Goal: Transaction & Acquisition: Subscribe to service/newsletter

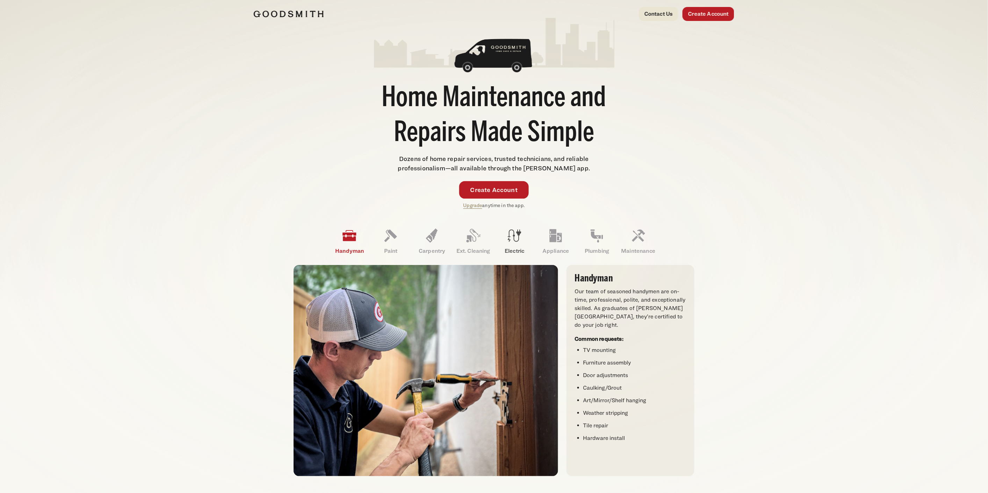
scroll to position [39, 0]
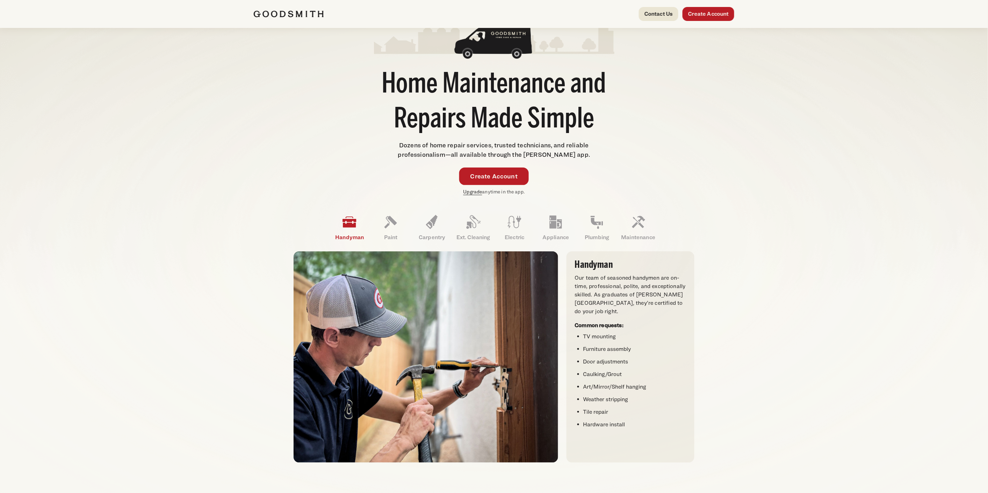
click at [470, 192] on link "Upgrade" at bounding box center [472, 192] width 19 height 6
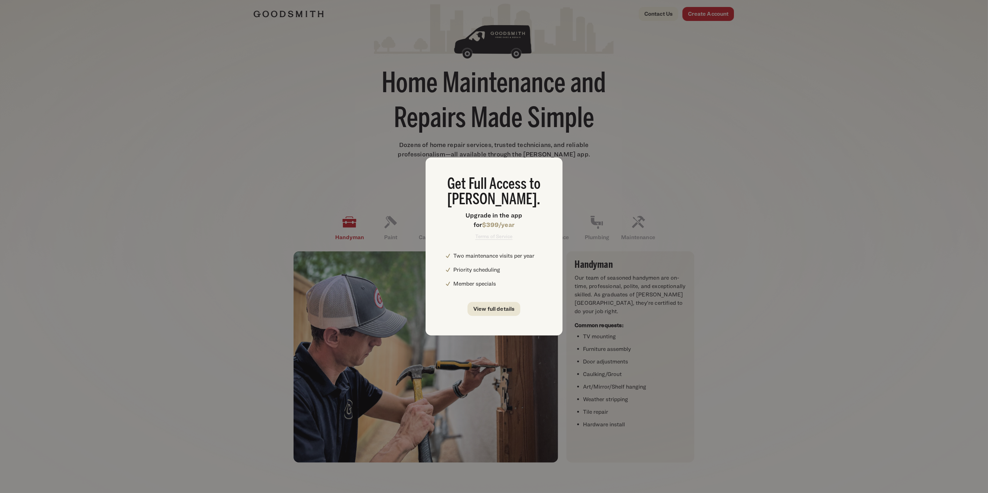
click at [491, 238] on link "Terms of Service" at bounding box center [493, 236] width 37 height 6
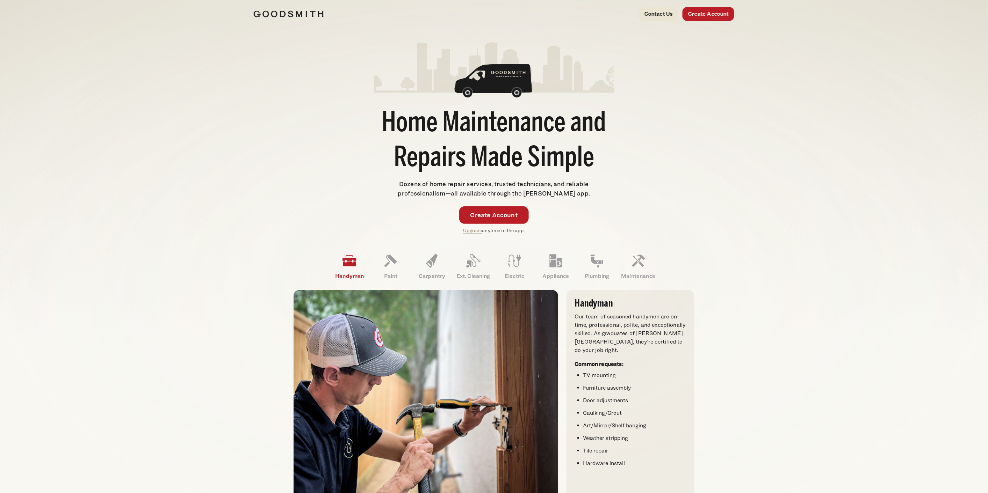
click at [462, 233] on div "Create Account Upgrade anytime in the app." at bounding box center [494, 221] width 240 height 28
click at [465, 232] on link "Upgrade" at bounding box center [472, 230] width 19 height 6
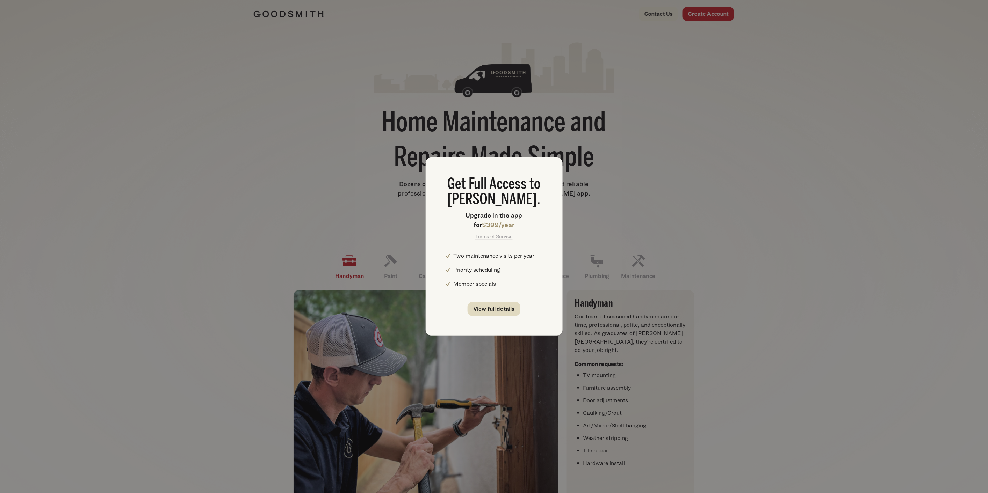
click at [490, 308] on link "View full details" at bounding box center [494, 309] width 53 height 14
